Goal: Transaction & Acquisition: Obtain resource

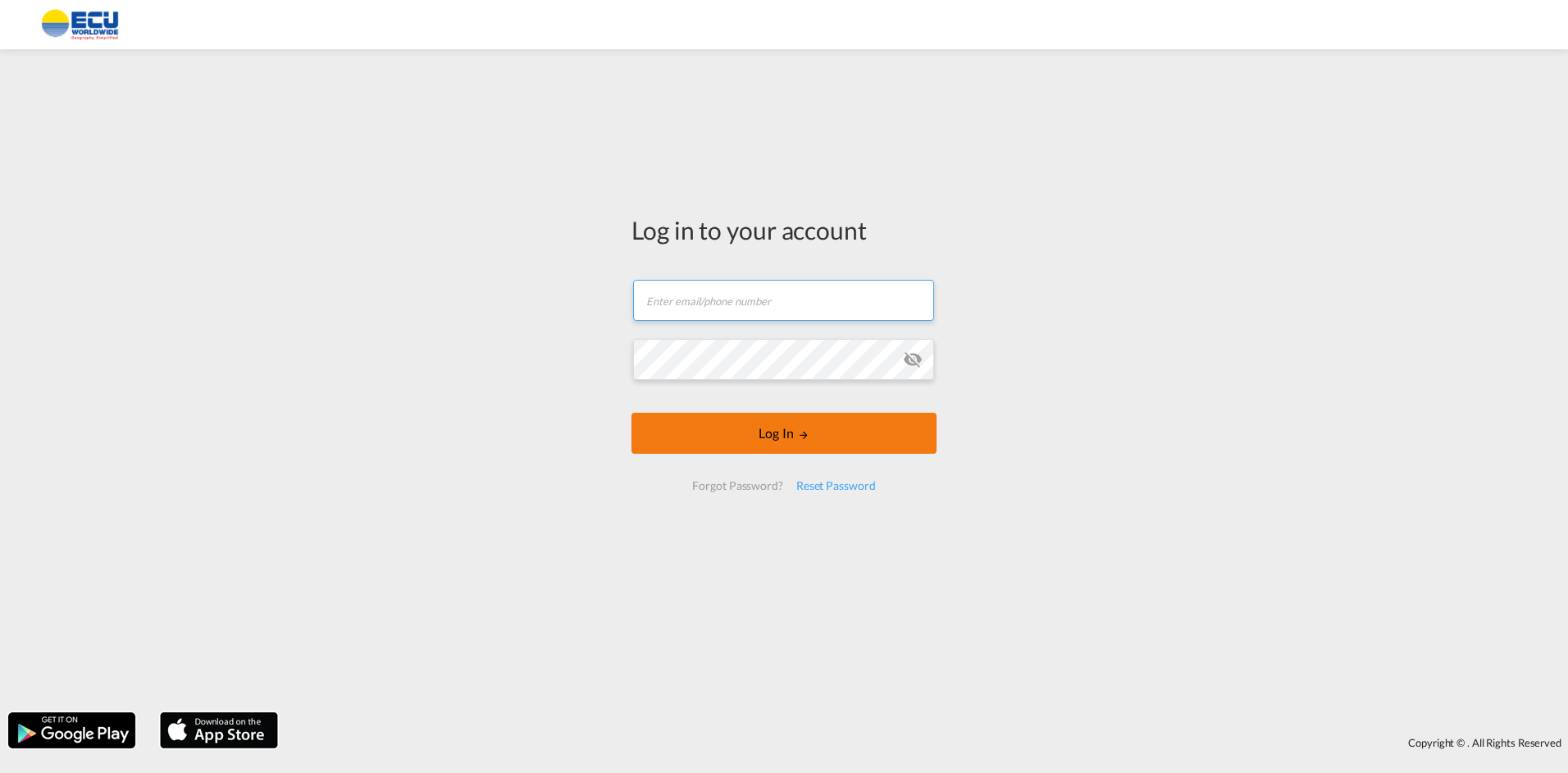
type input "[PERSON_NAME][EMAIL_ADDRESS][DOMAIN_NAME]"
click at [778, 427] on button "Log In" at bounding box center [784, 433] width 305 height 41
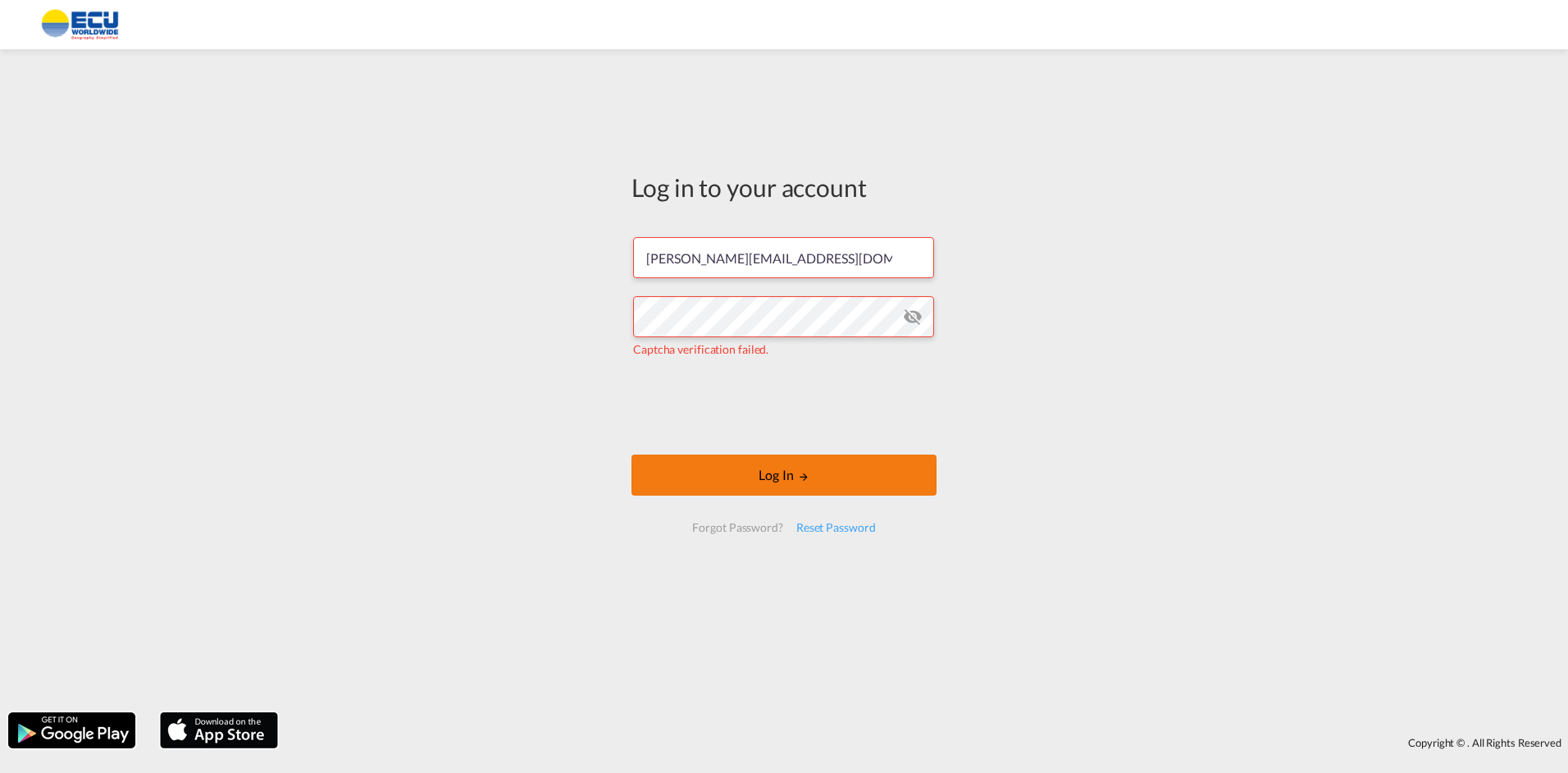
click at [792, 482] on button "Log In" at bounding box center [784, 475] width 305 height 41
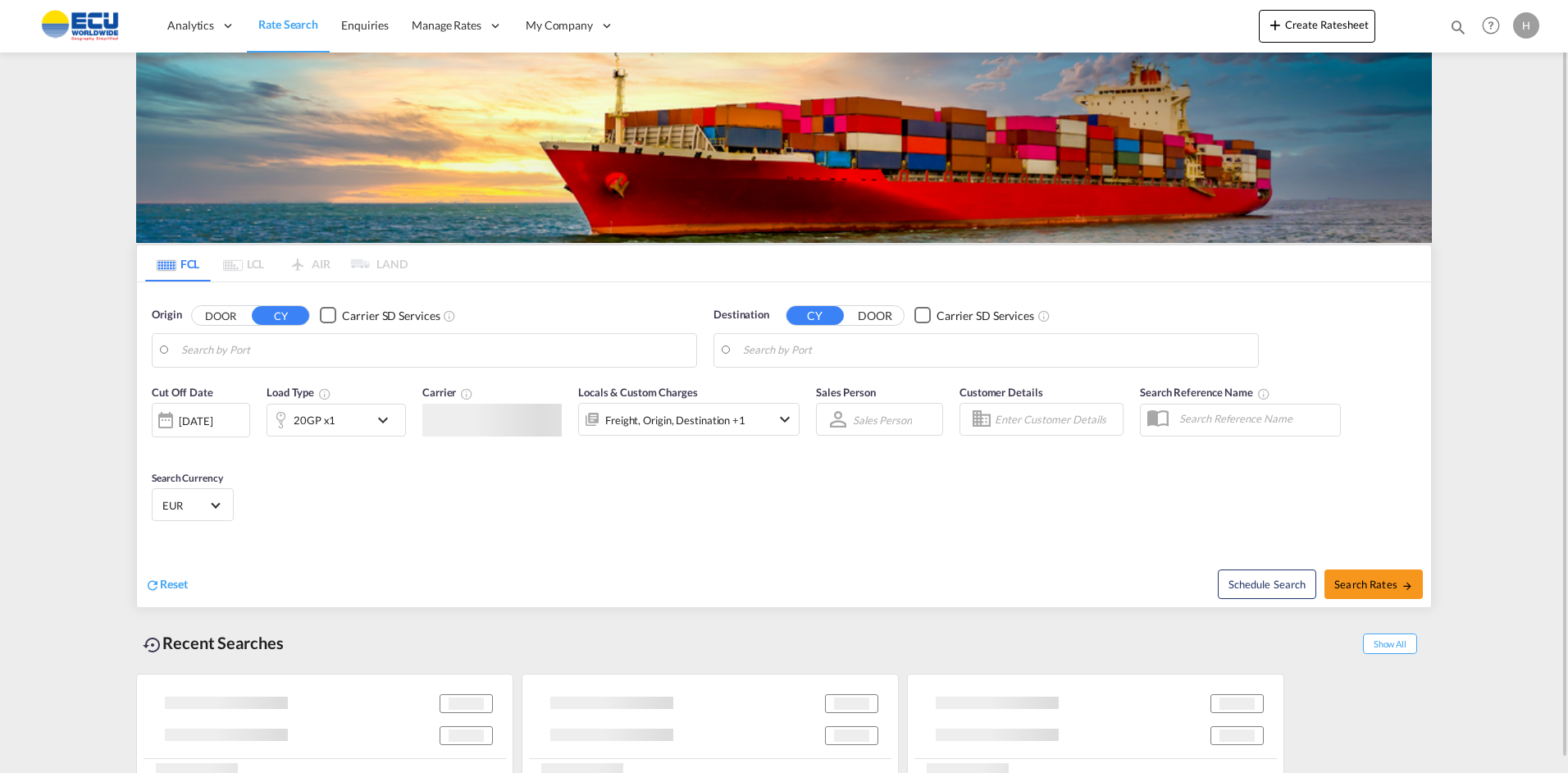
type input "[GEOGRAPHIC_DATA], BEANR"
type input "[GEOGRAPHIC_DATA], [GEOGRAPHIC_DATA]"
click at [365, 358] on input "[GEOGRAPHIC_DATA], BEANR" at bounding box center [434, 350] width 507 height 24
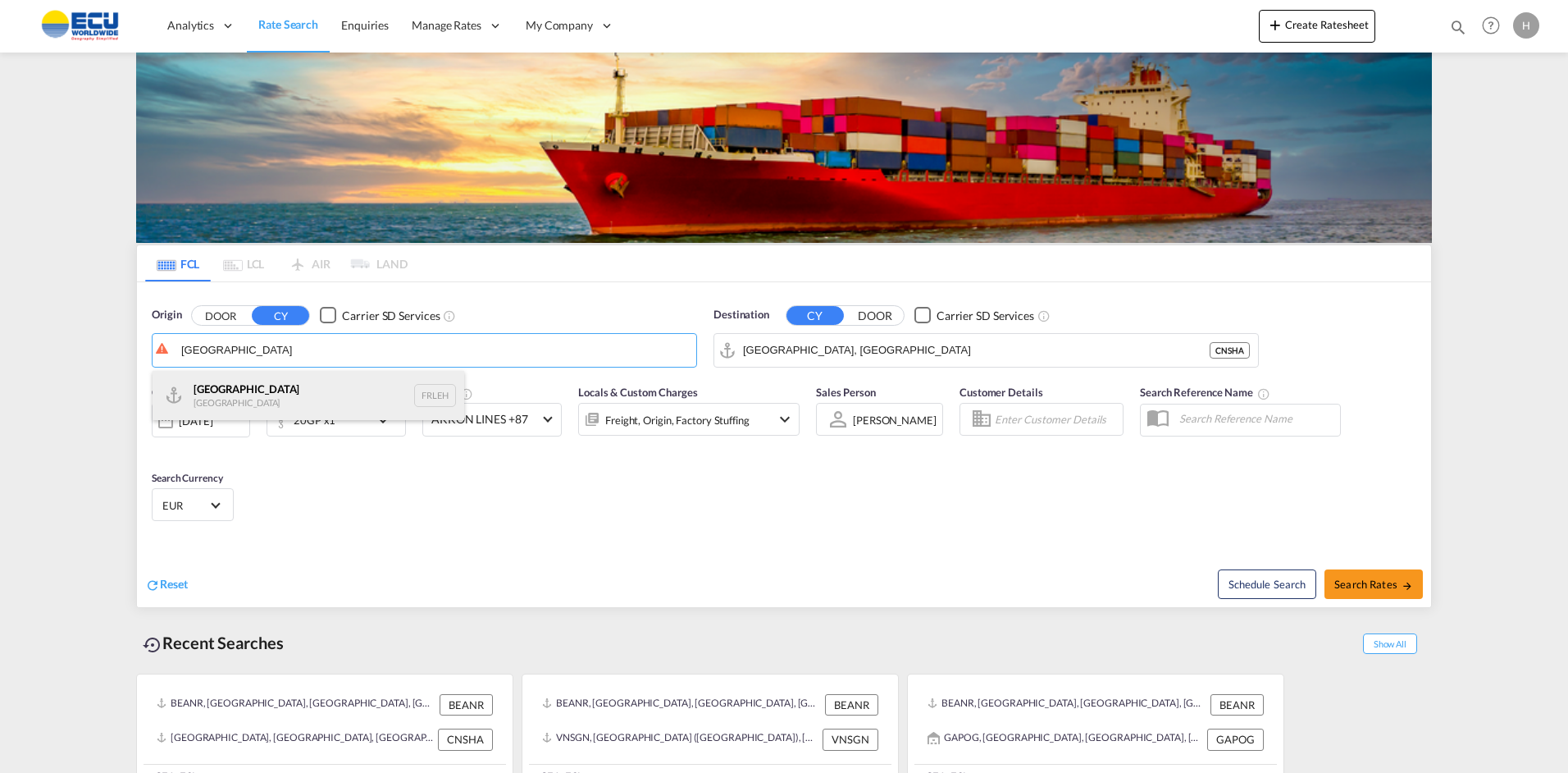
click at [266, 379] on div "Le Havre [GEOGRAPHIC_DATA] FRLEH" at bounding box center [308, 395] width 311 height 49
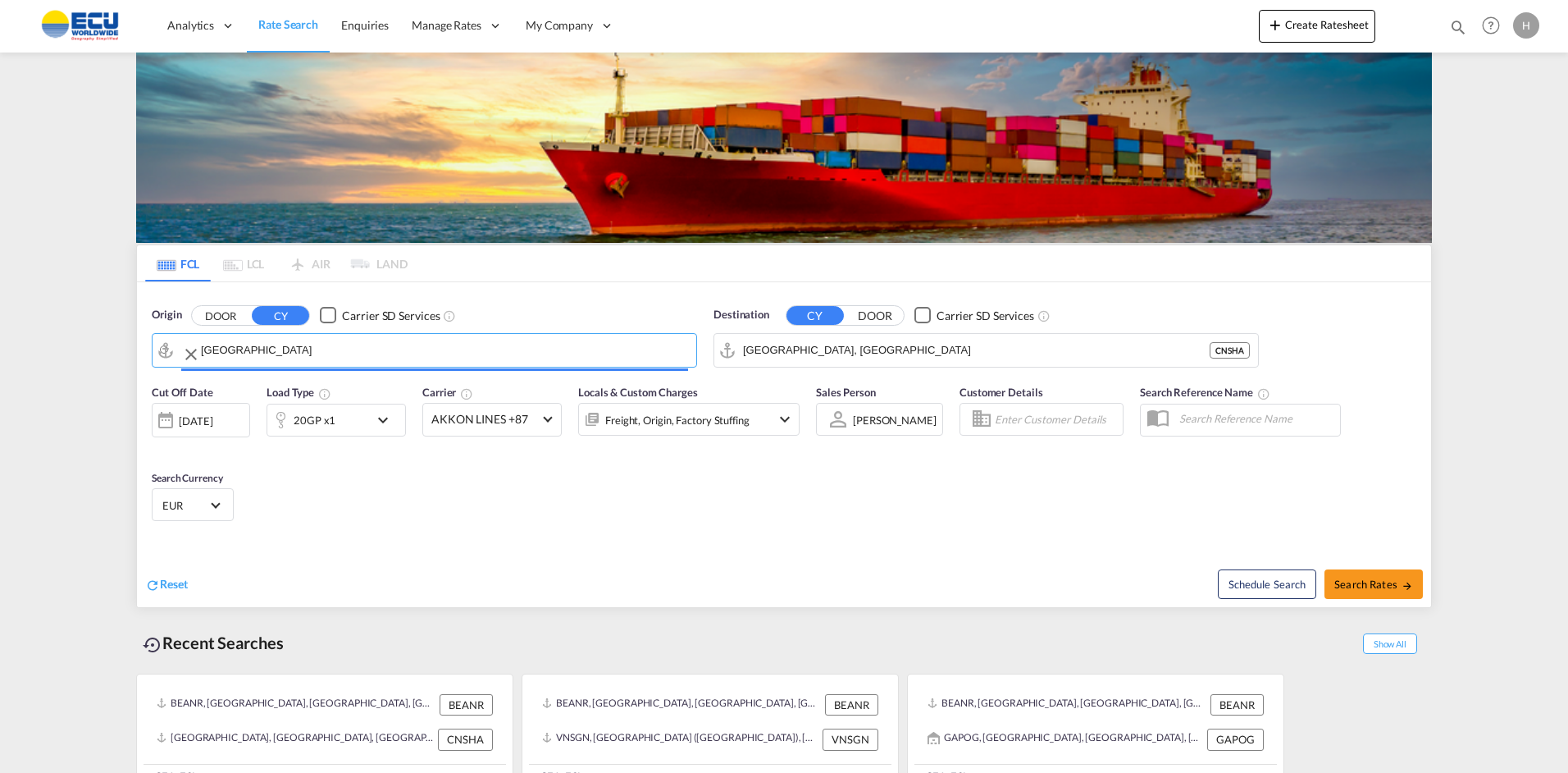
type input "[GEOGRAPHIC_DATA], [GEOGRAPHIC_DATA]"
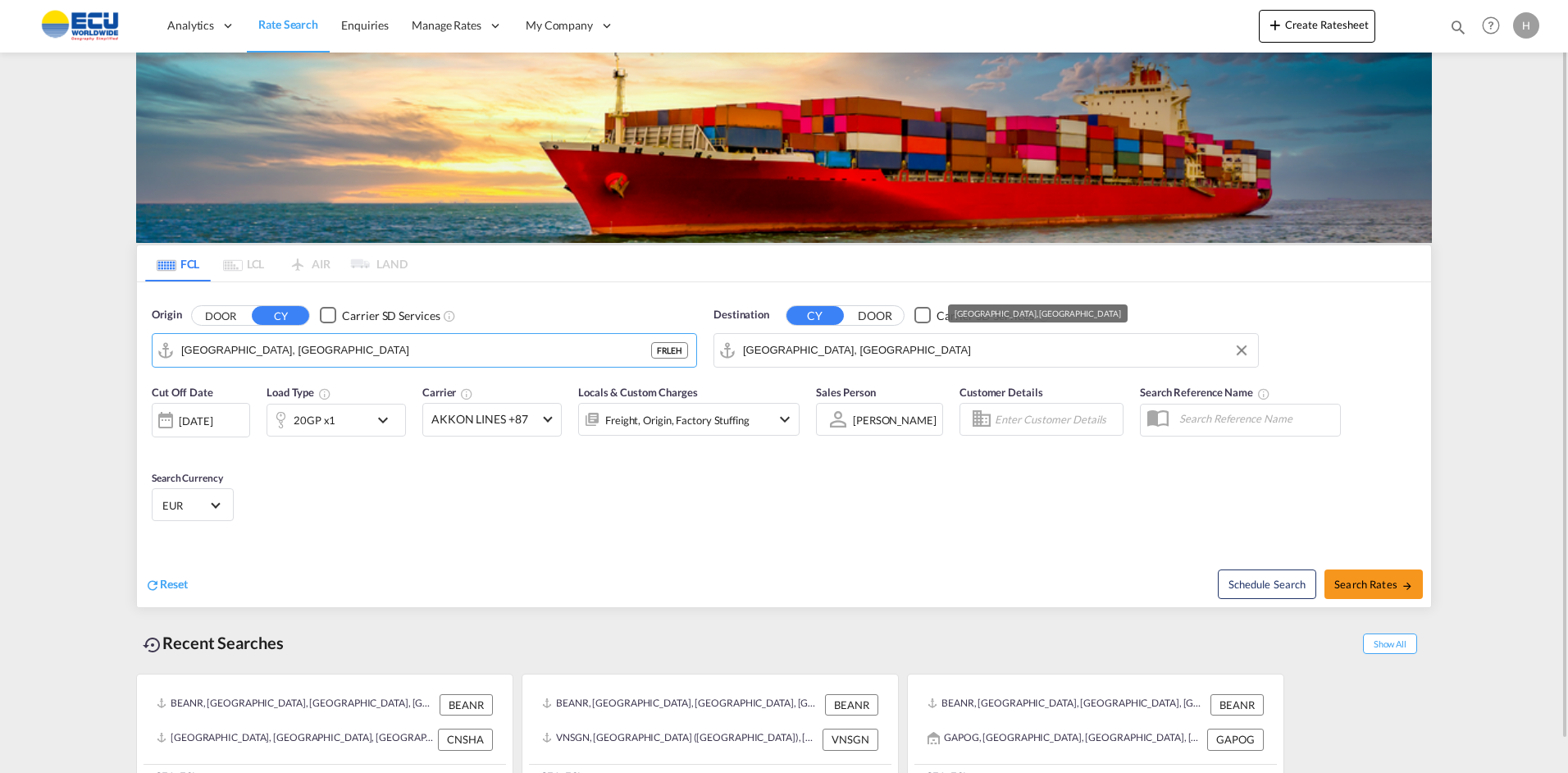
click at [889, 359] on input "[GEOGRAPHIC_DATA], [GEOGRAPHIC_DATA]" at bounding box center [996, 350] width 507 height 24
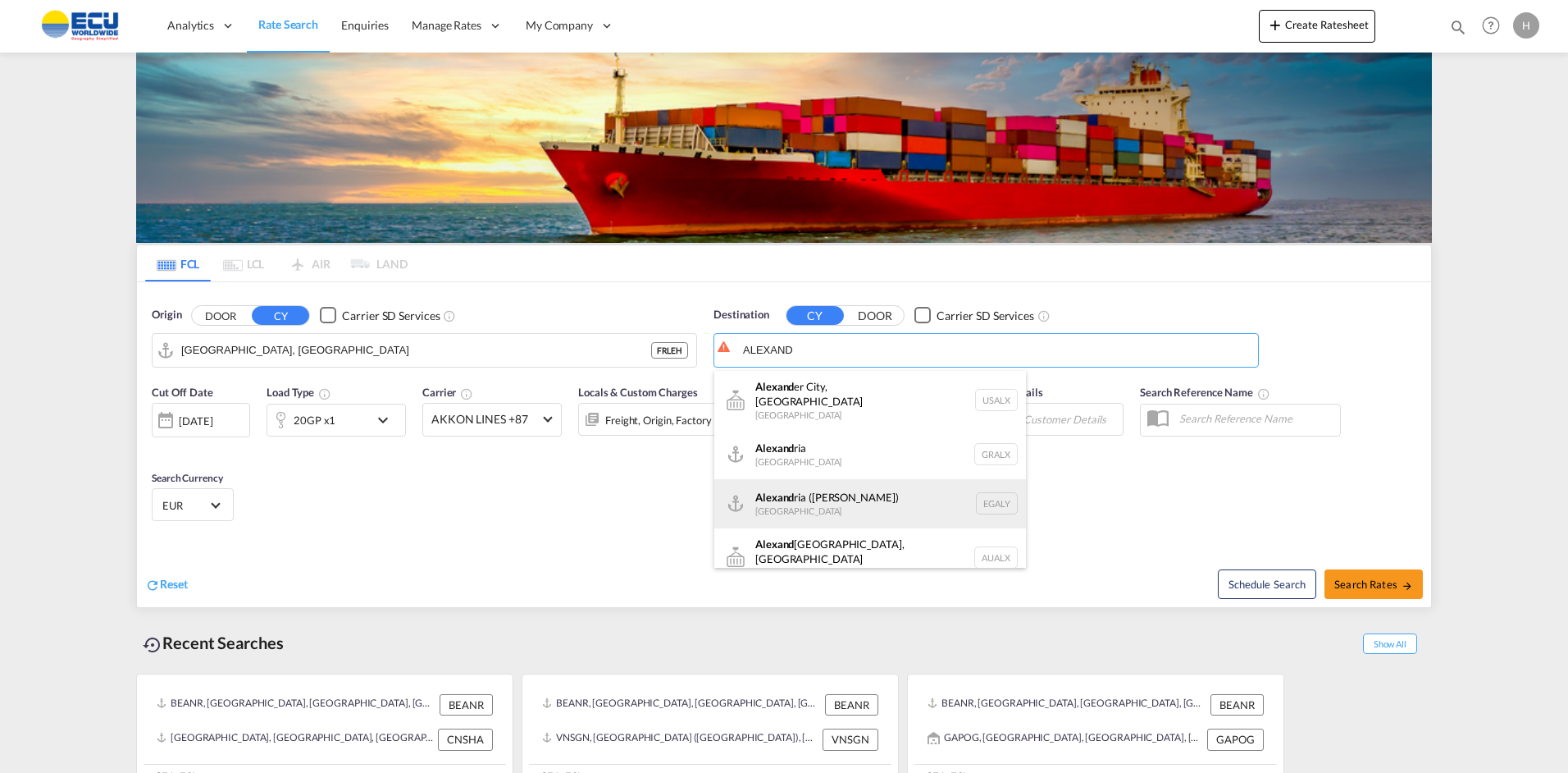
click at [888, 503] on div "[PERSON_NAME] ([GEOGRAPHIC_DATA]) [GEOGRAPHIC_DATA] EGALY" at bounding box center [870, 504] width 311 height 49
type input "Alexandria ([GEOGRAPHIC_DATA]), EGALY"
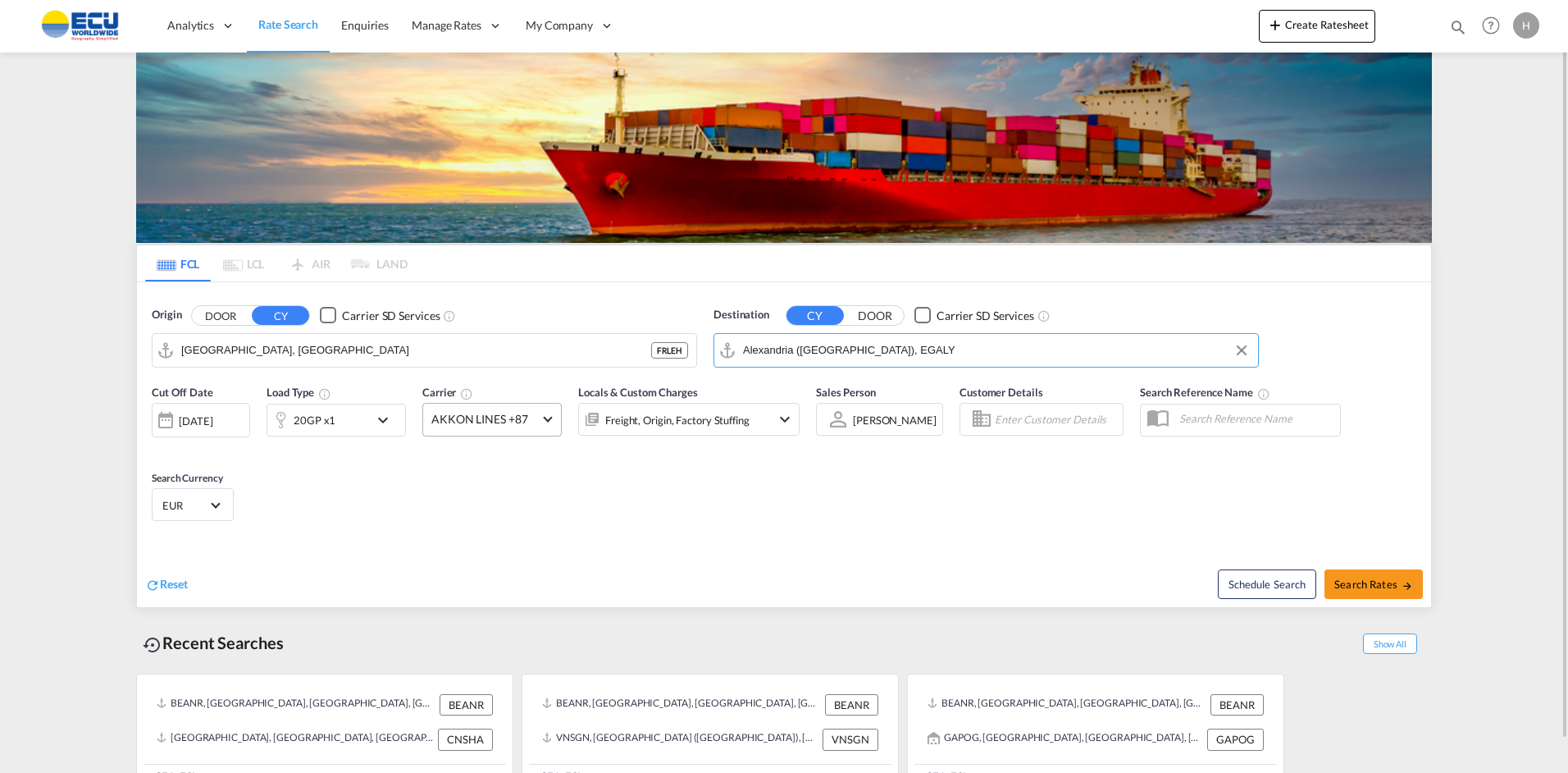
click at [528, 425] on span "AKKON LINES +87" at bounding box center [484, 419] width 106 height 16
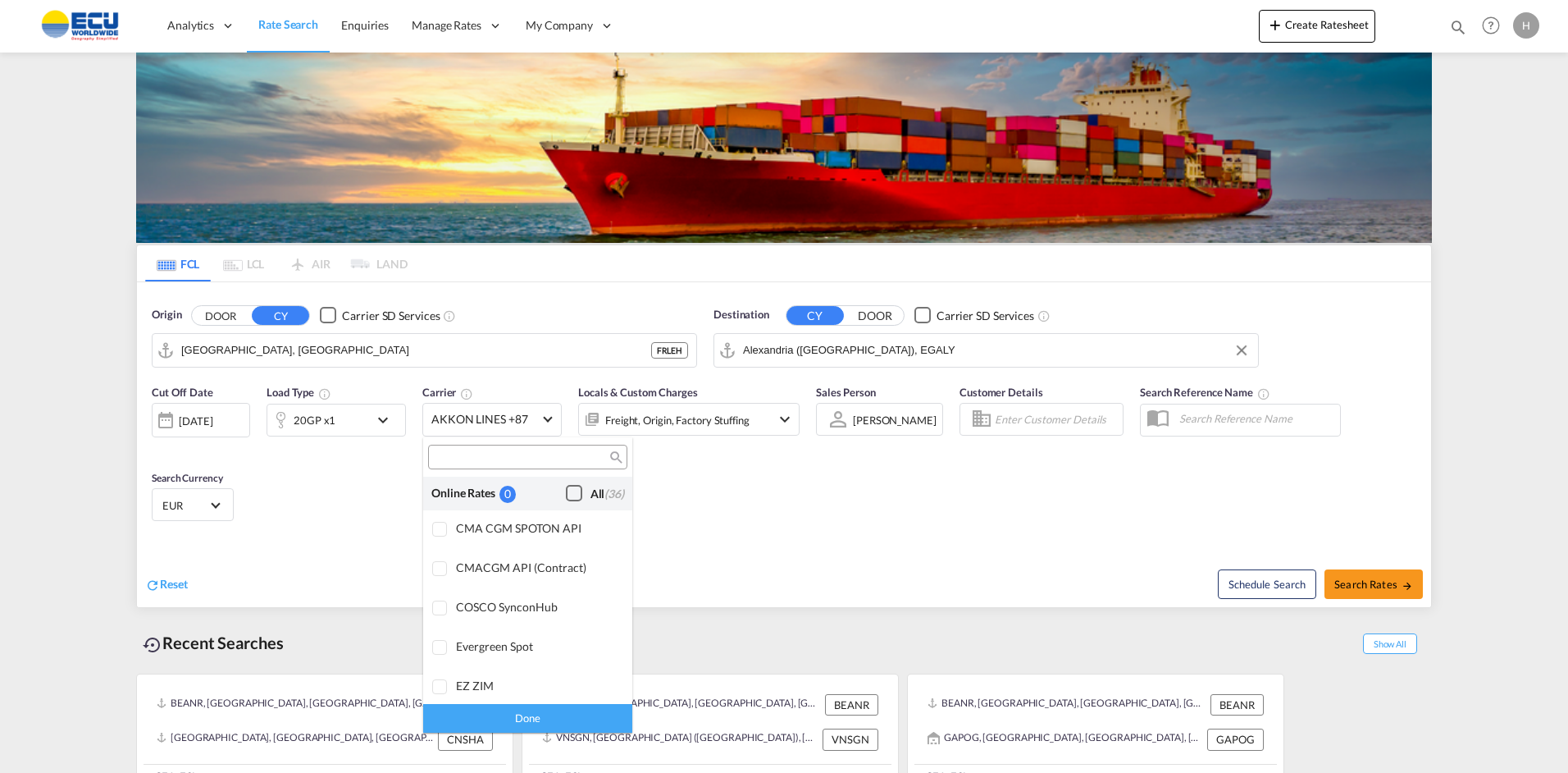
click at [566, 497] on div "Checkbox No Ink" at bounding box center [574, 493] width 16 height 16
click at [546, 711] on div "Done" at bounding box center [528, 718] width 209 height 29
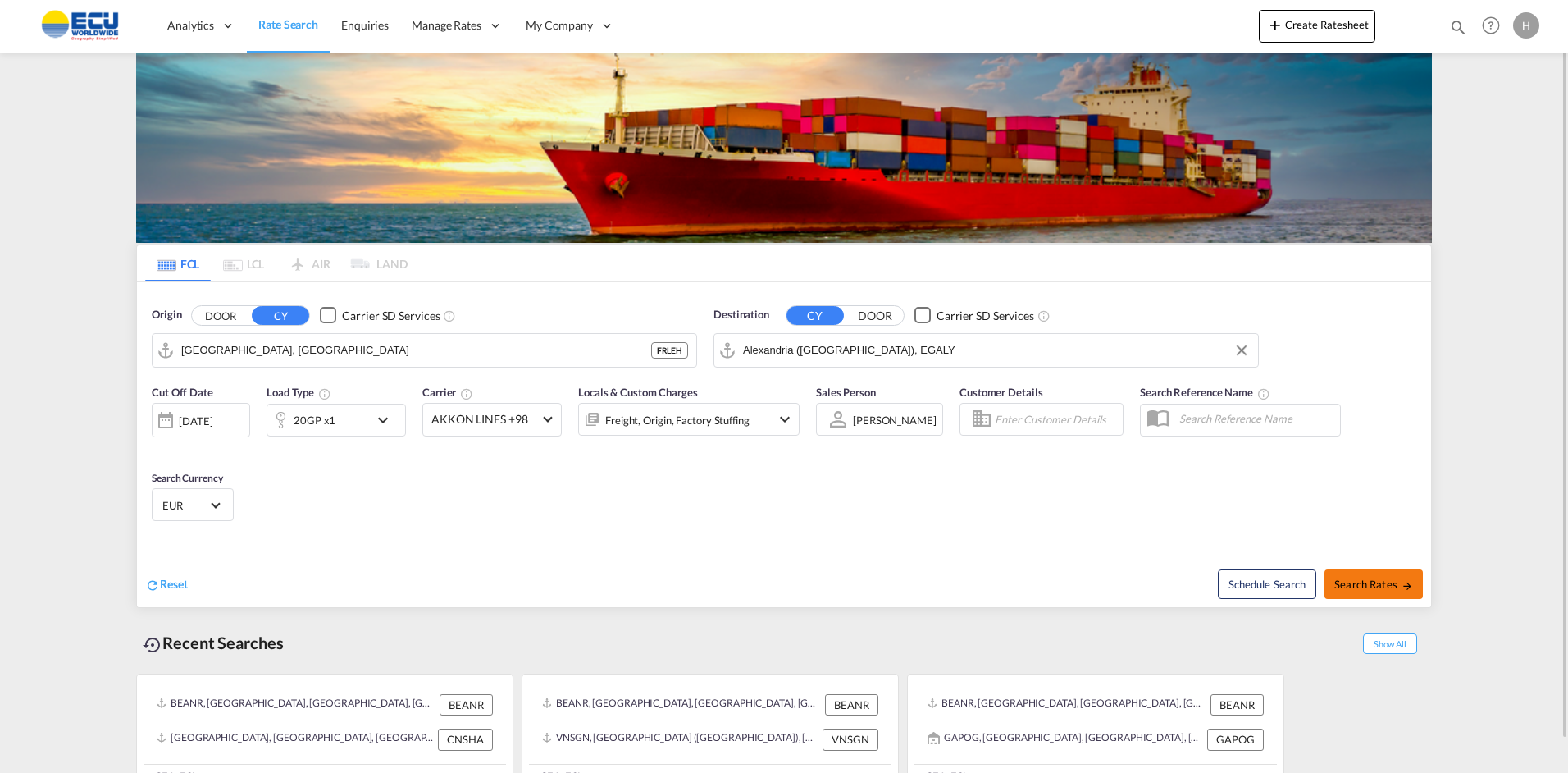
click at [1341, 585] on span "Search Rates" at bounding box center [1373, 584] width 78 height 14
type input "FRLEH to EGALY / [DATE]"
